Goal: Information Seeking & Learning: Learn about a topic

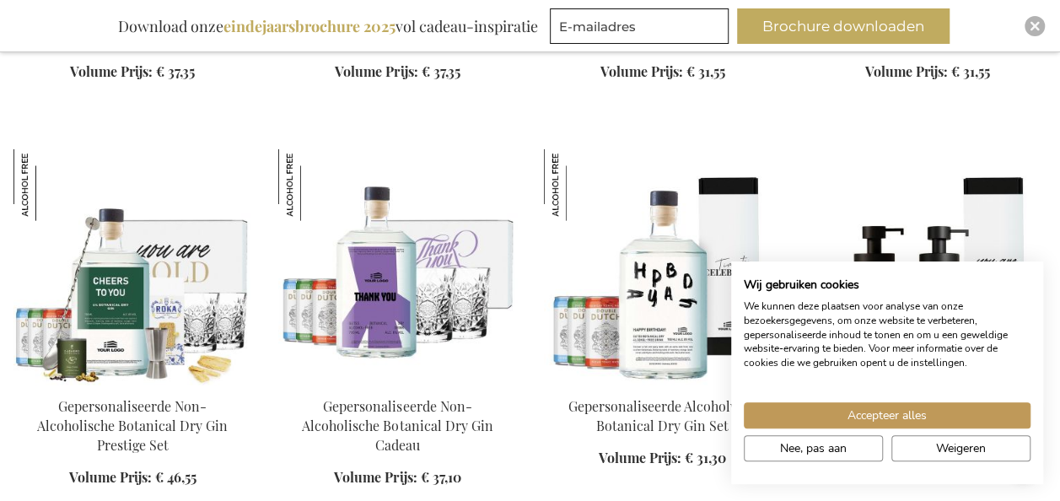
scroll to position [2118, 0]
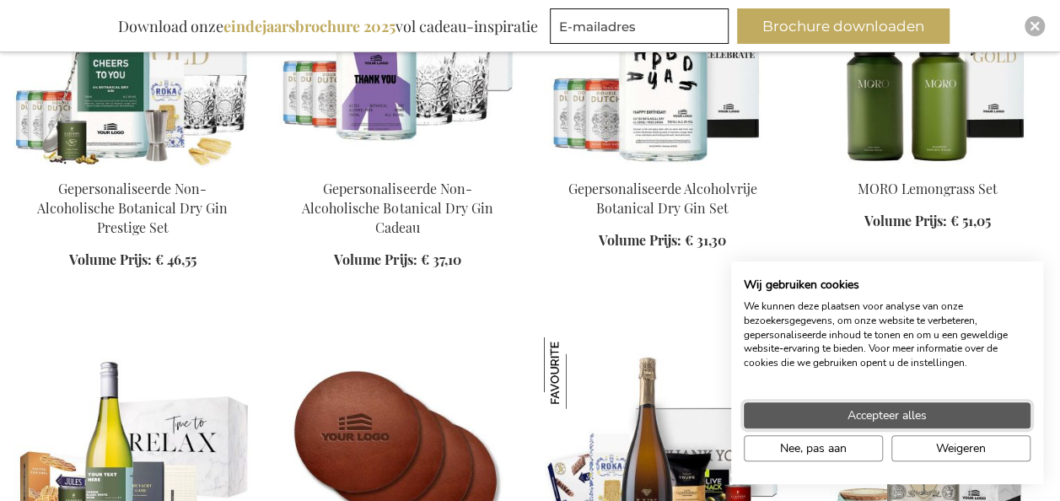
click at [843, 406] on button "Accepteer alles" at bounding box center [887, 415] width 287 height 26
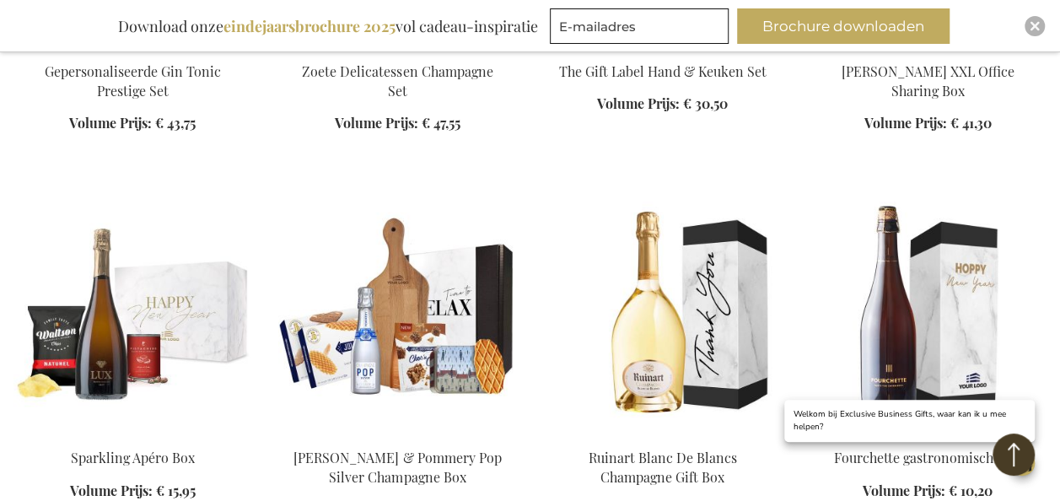
scroll to position [3030, 0]
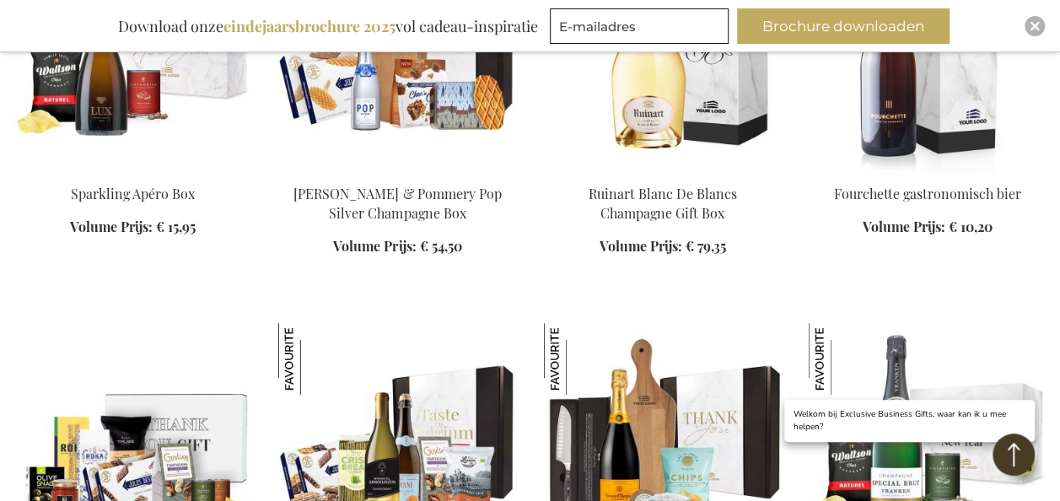
scroll to position [3292, 0]
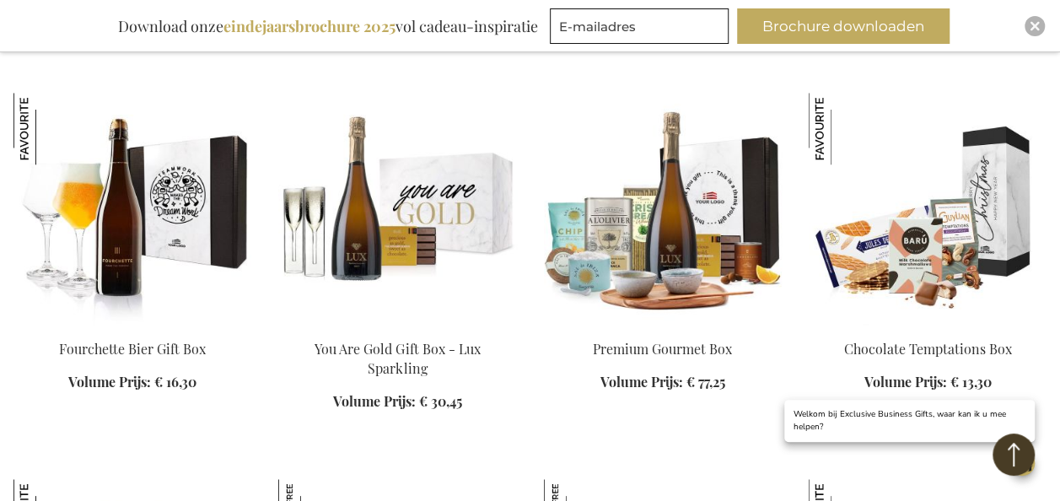
scroll to position [4336, 0]
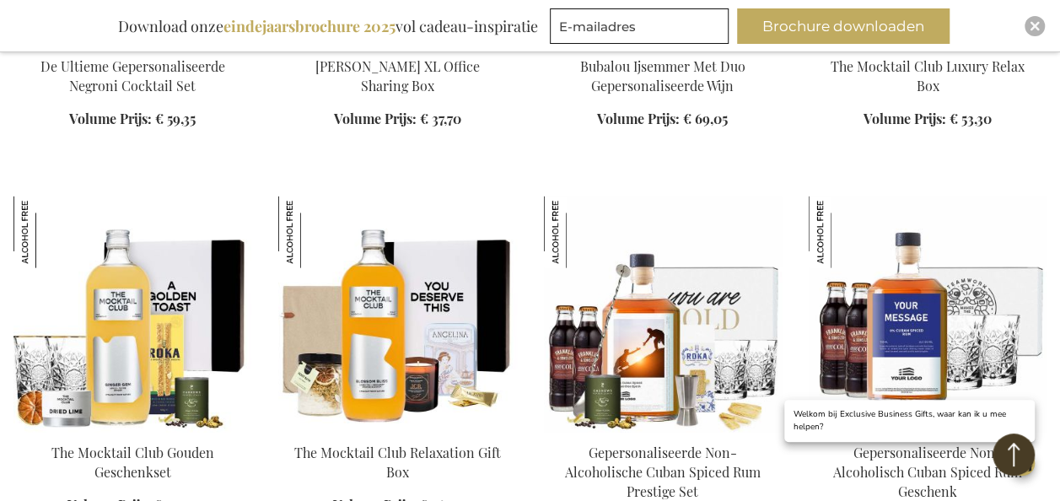
scroll to position [4954, 0]
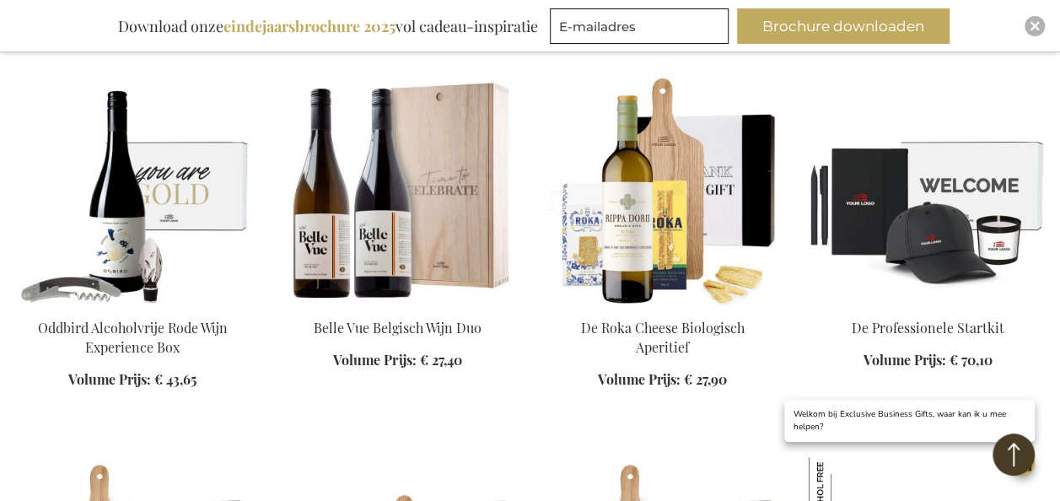
scroll to position [6675, 0]
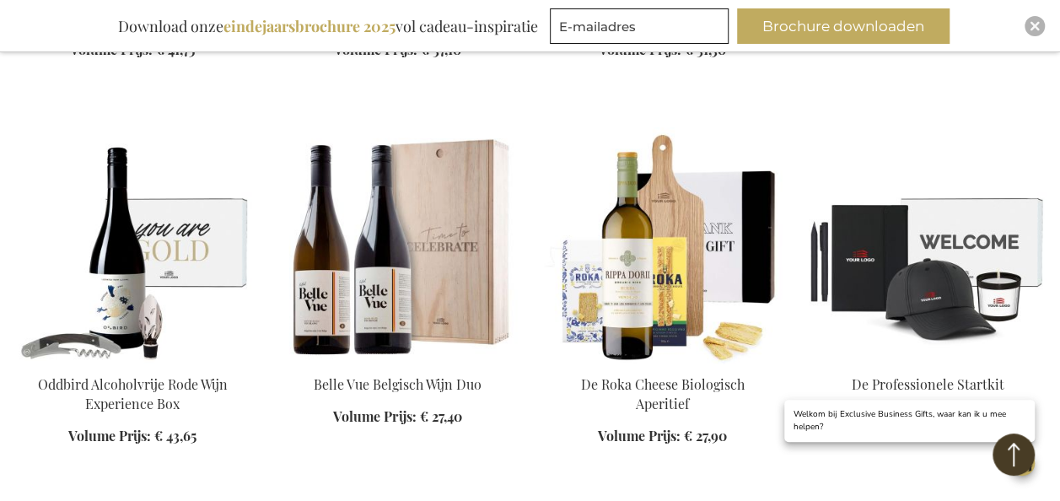
scroll to position [6566, 0]
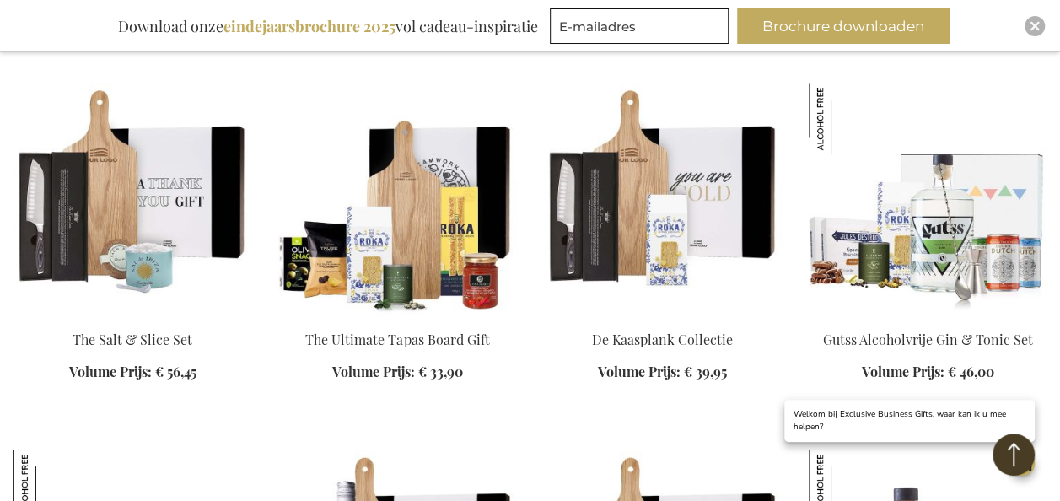
scroll to position [7007, 0]
